Goal: Task Accomplishment & Management: Complete application form

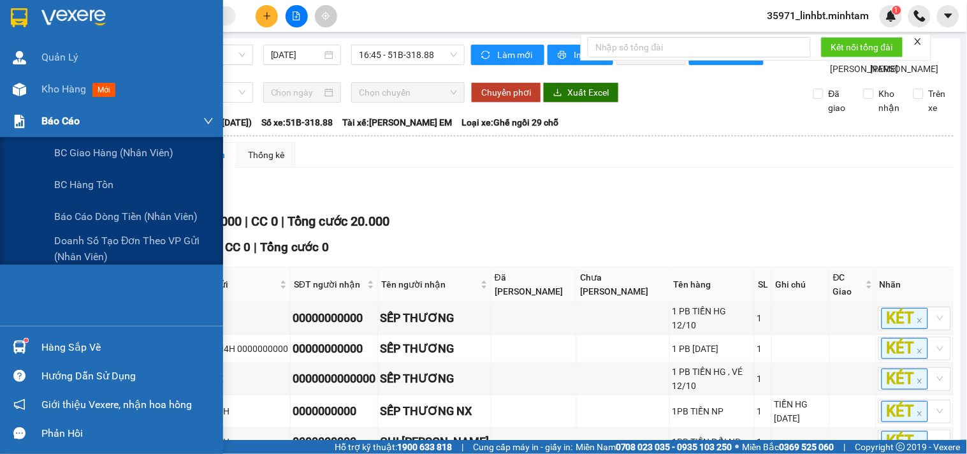
scroll to position [21, 0]
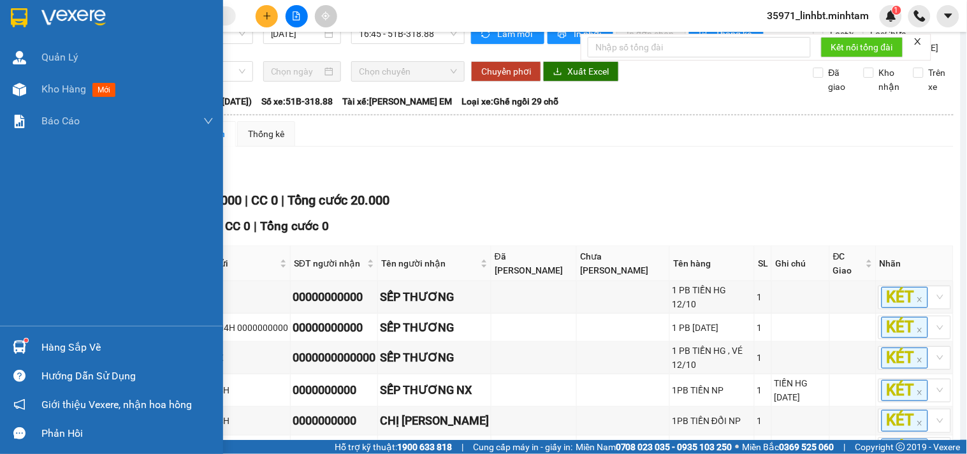
click at [68, 354] on div "Hàng sắp về" at bounding box center [127, 347] width 172 height 19
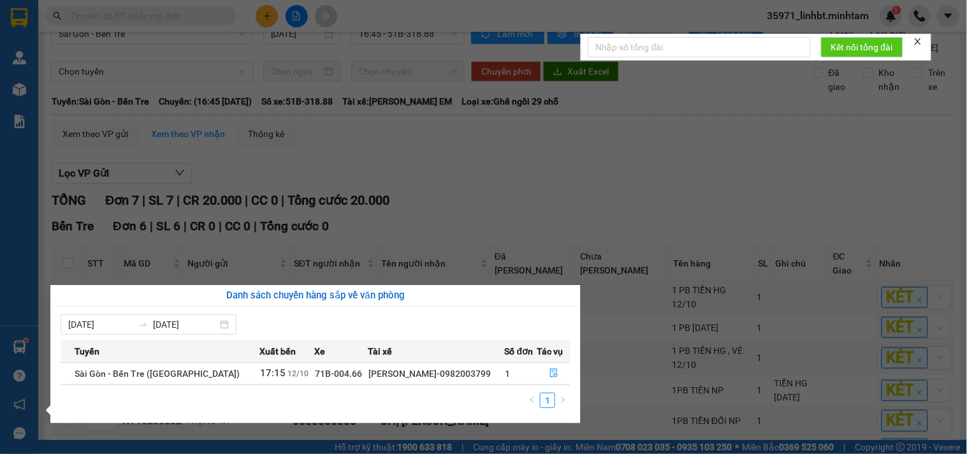
click at [64, 354] on th "Tuyến" at bounding box center [160, 351] width 199 height 22
click at [230, 126] on section "Kết quả tìm kiếm ( 15 ) Bộ lọc Mã ĐH Trạng thái Món hàng Tổng cước Chưa cước Nh…" at bounding box center [483, 227] width 967 height 454
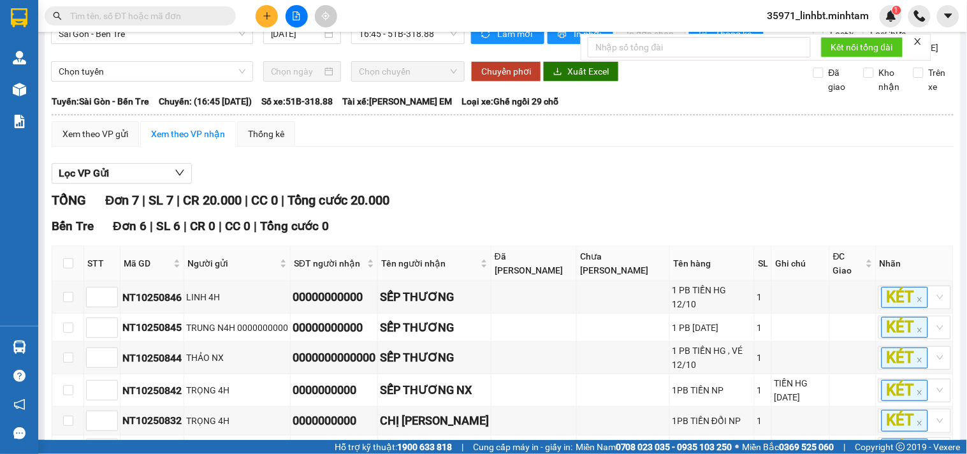
click at [265, 15] on icon "plus" at bounding box center [266, 15] width 7 height 1
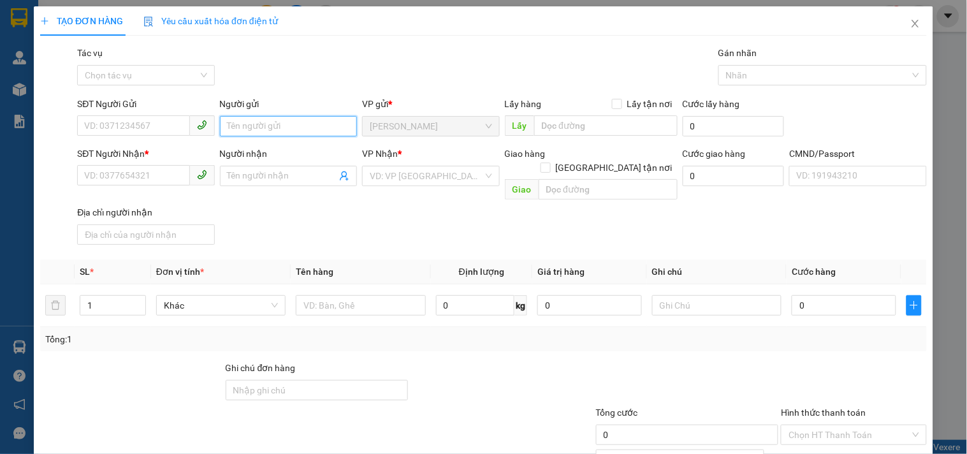
click at [290, 128] on input "Người gửi" at bounding box center [288, 126] width 137 height 20
type input "LINH 4H"
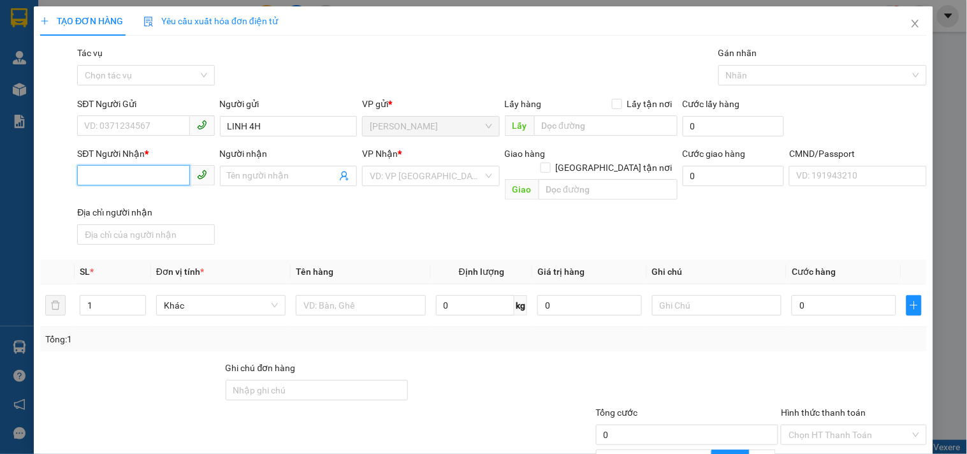
click at [119, 177] on input "SĐT Người Nhận *" at bounding box center [133, 175] width 112 height 20
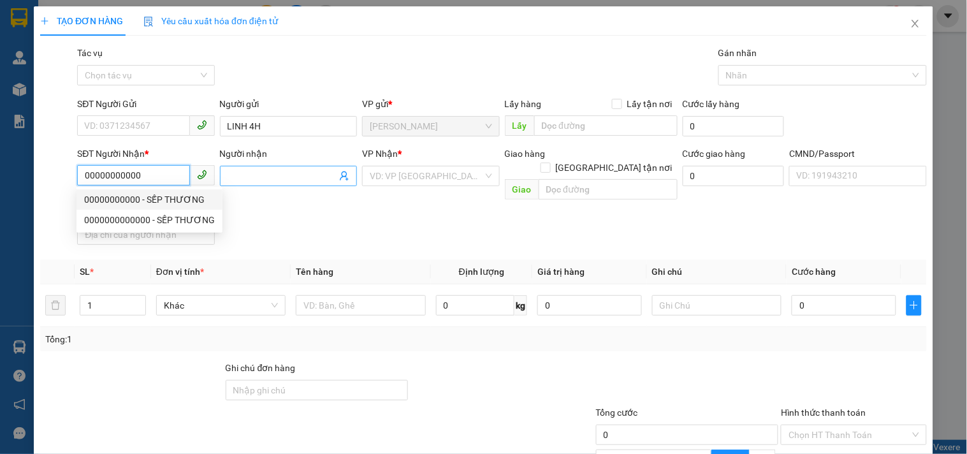
type input "00000000000"
click at [275, 173] on input "Người nhận" at bounding box center [282, 176] width 109 height 14
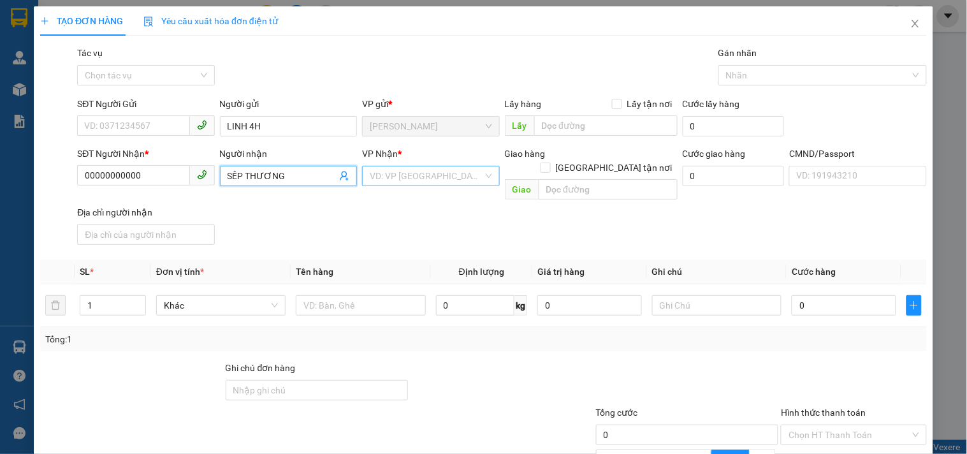
type input "SẾP THƯƠNG"
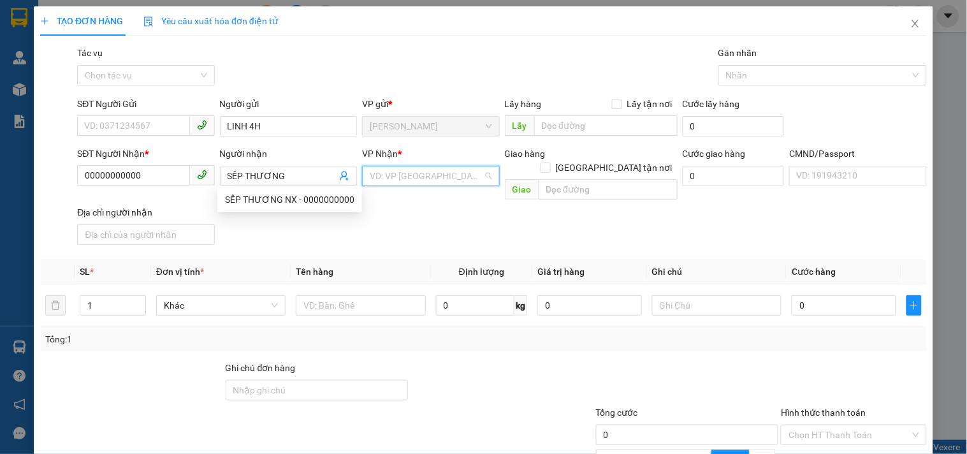
click at [371, 168] on input "search" at bounding box center [426, 175] width 113 height 19
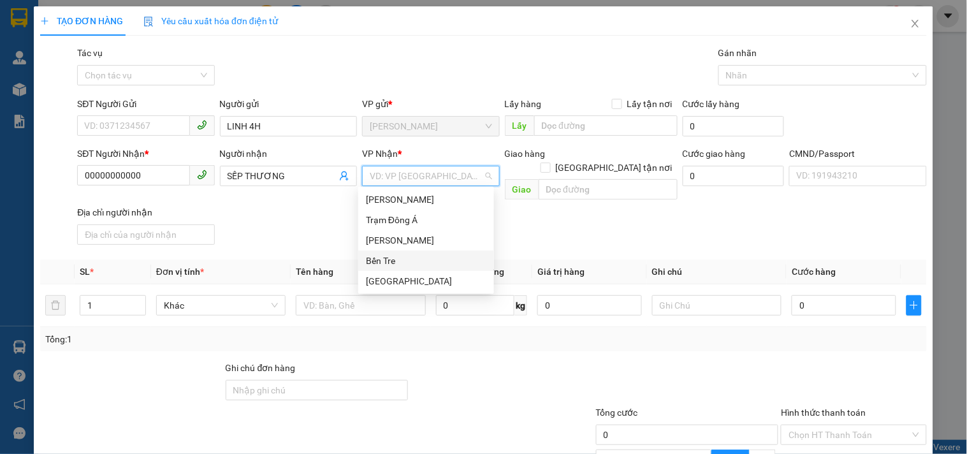
click at [395, 257] on div "Bến Tre" at bounding box center [426, 261] width 121 height 14
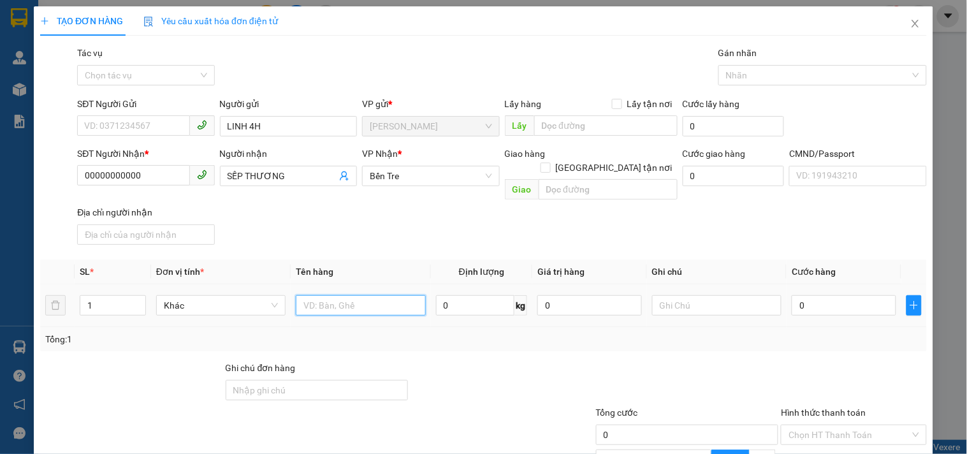
click at [353, 295] on input "text" at bounding box center [360, 305] width 129 height 20
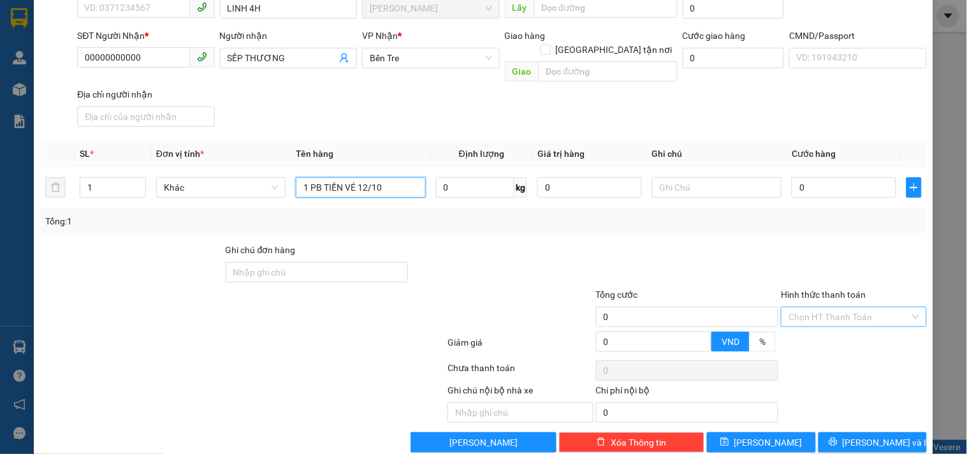
type input "1 PB TIỀN VÉ 12/10"
click at [807, 307] on input "Hình thức thanh toán" at bounding box center [849, 316] width 121 height 19
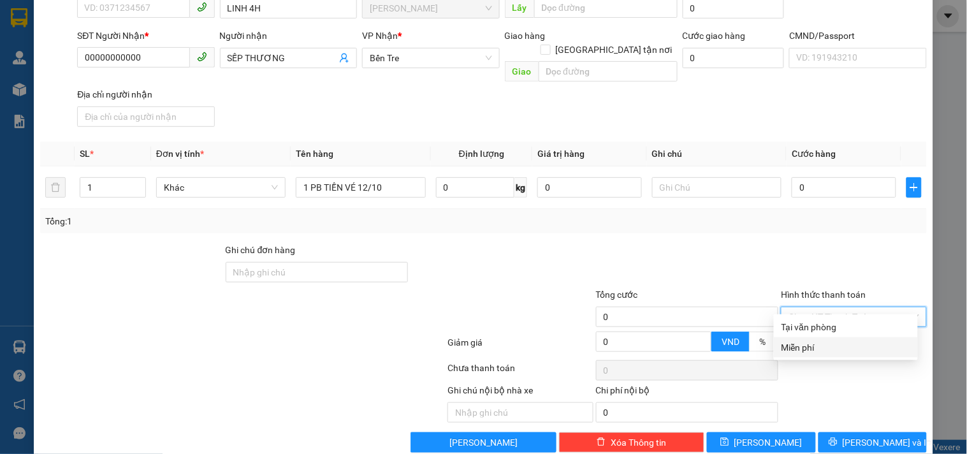
click at [795, 344] on div "Miễn phí" at bounding box center [846, 348] width 129 height 14
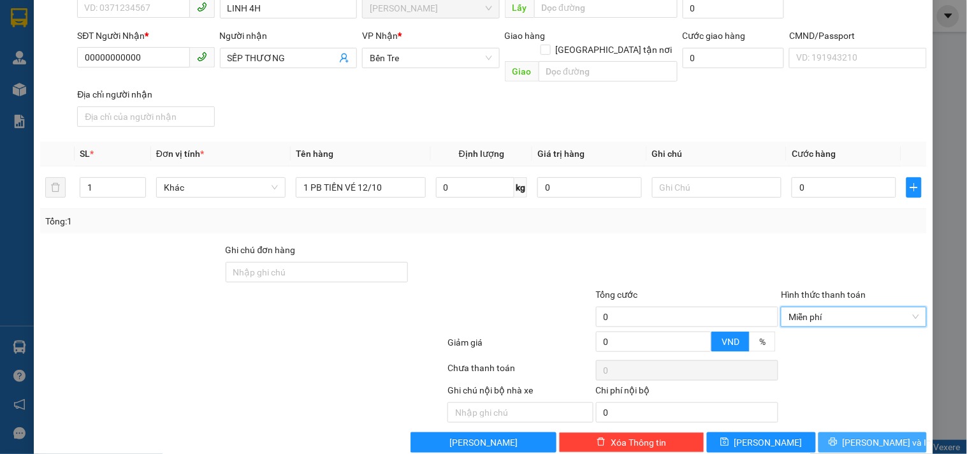
click at [825, 432] on button "[PERSON_NAME] và In" at bounding box center [873, 442] width 108 height 20
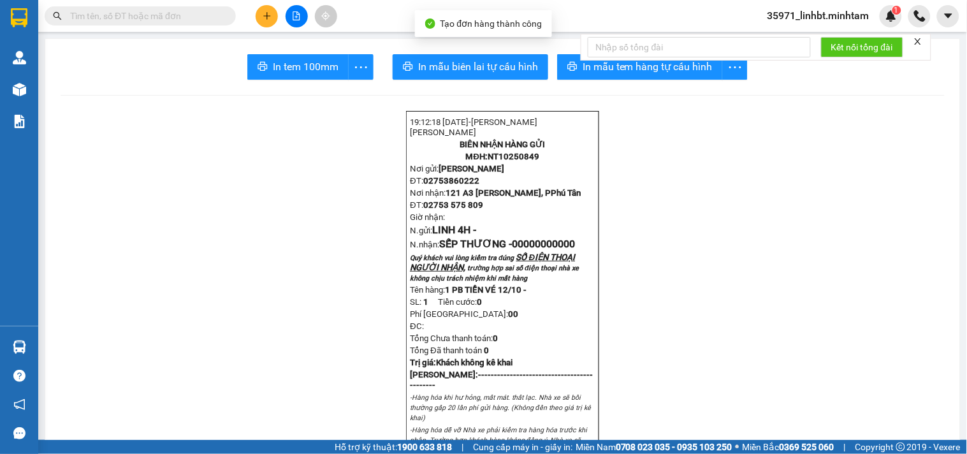
click at [311, 78] on button "In tem 100mm" at bounding box center [297, 67] width 101 height 26
